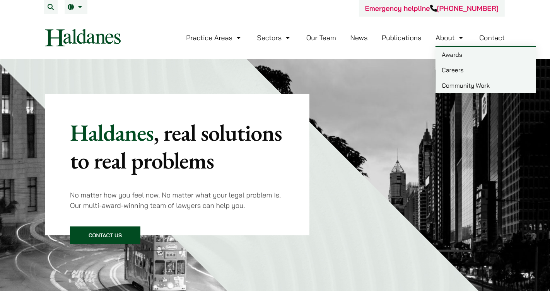
click at [448, 35] on link "About" at bounding box center [450, 37] width 29 height 9
click at [453, 74] on link "Careers" at bounding box center [486, 69] width 101 height 15
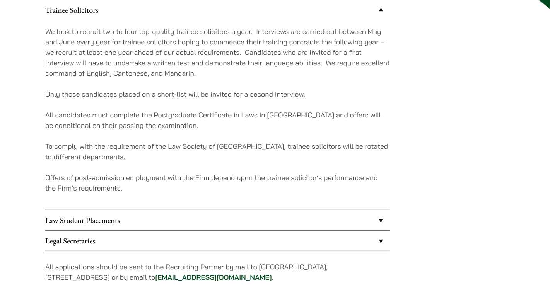
scroll to position [127, 0]
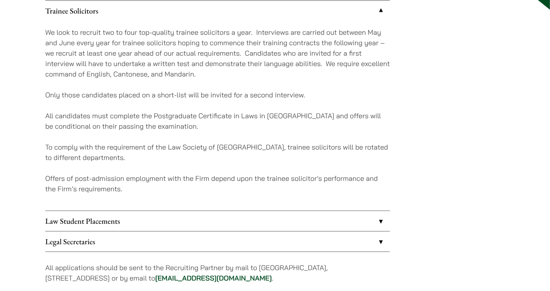
click at [354, 199] on div "We look to recruit two to four top-quality trainee solicitors a year. Interview…" at bounding box center [217, 116] width 345 height 190
click at [350, 217] on link "Law Student Placements" at bounding box center [217, 221] width 345 height 20
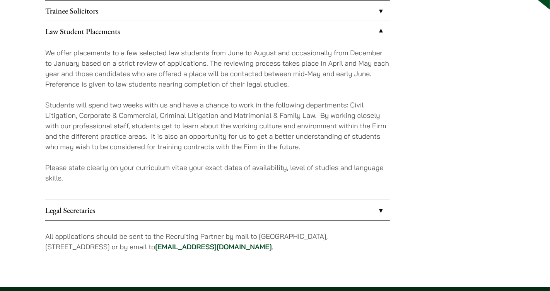
click at [350, 217] on link "Legal Secretaries" at bounding box center [217, 210] width 345 height 20
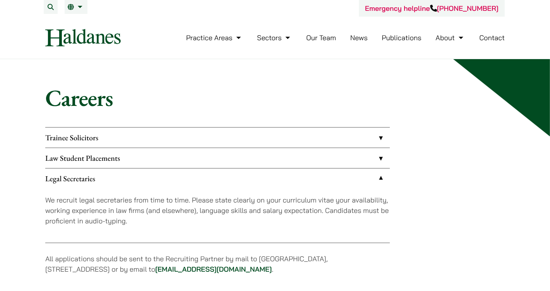
click at [378, 140] on link "Trainee Solicitors" at bounding box center [217, 138] width 345 height 20
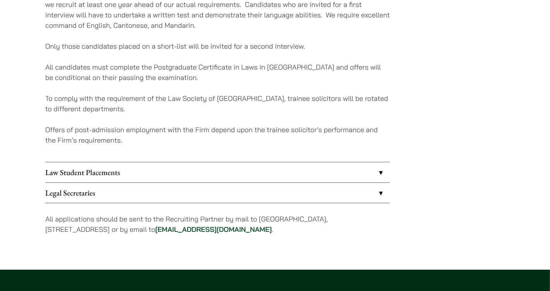
scroll to position [178, 0]
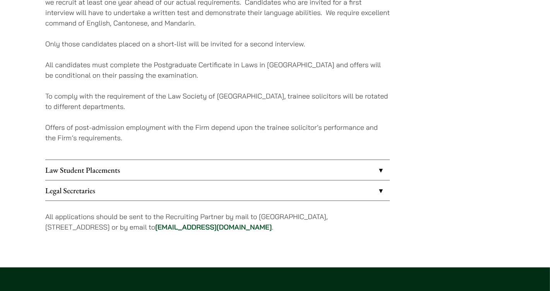
click at [357, 175] on link "Law Student Placements" at bounding box center [217, 170] width 345 height 20
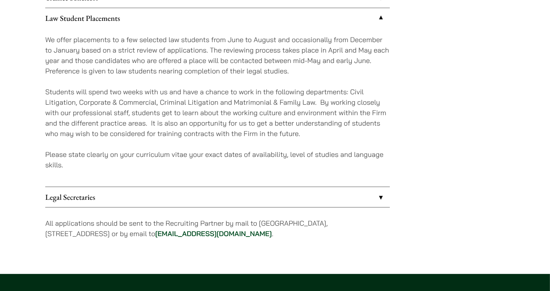
scroll to position [130, 0]
